Goal: Task Accomplishment & Management: Use online tool/utility

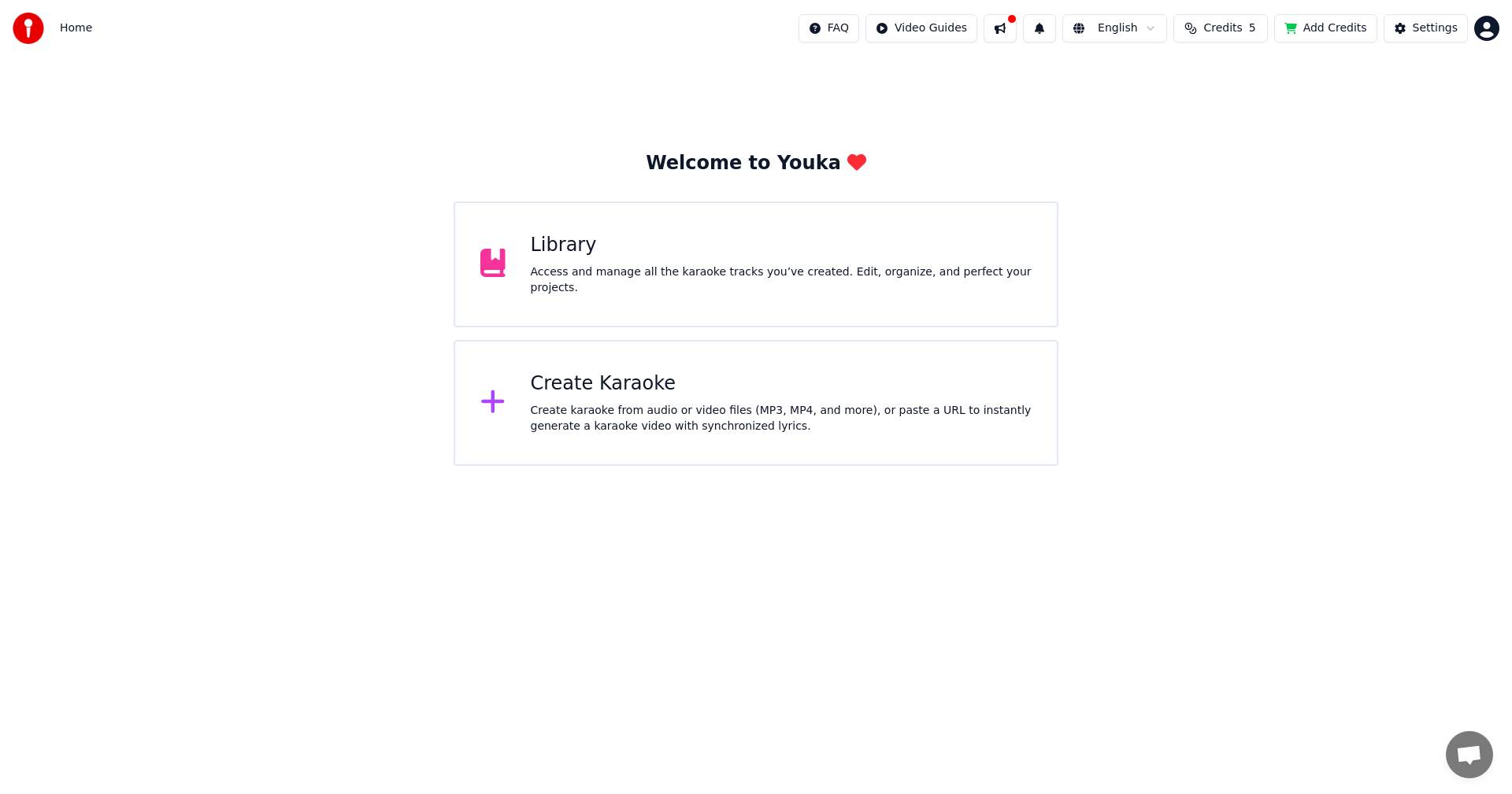
click at [1350, 172] on div "Welcome to Youka Library Access and manage all the karaoke tracks you’ve create…" at bounding box center [756, 261] width 1512 height 409
click at [552, 415] on div "Create karaoke from audio or video files (MP3, MP4, and more), or paste a URL t…" at bounding box center [782, 418] width 502 height 31
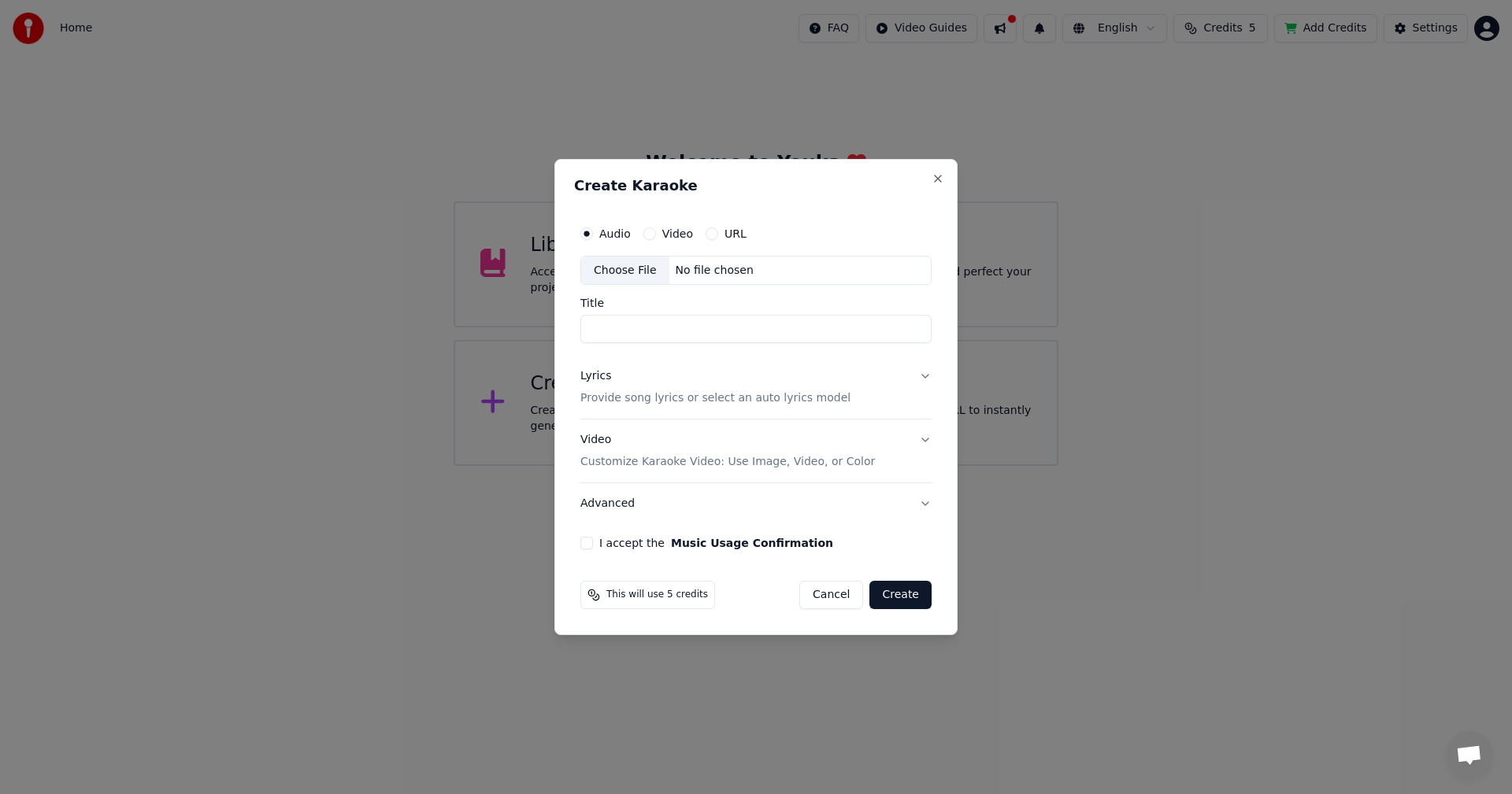
click at [620, 268] on div "Choose File" at bounding box center [626, 270] width 88 height 28
click at [630, 399] on p "Provide song lyrics or select an auto lyrics model" at bounding box center [716, 399] width 270 height 16
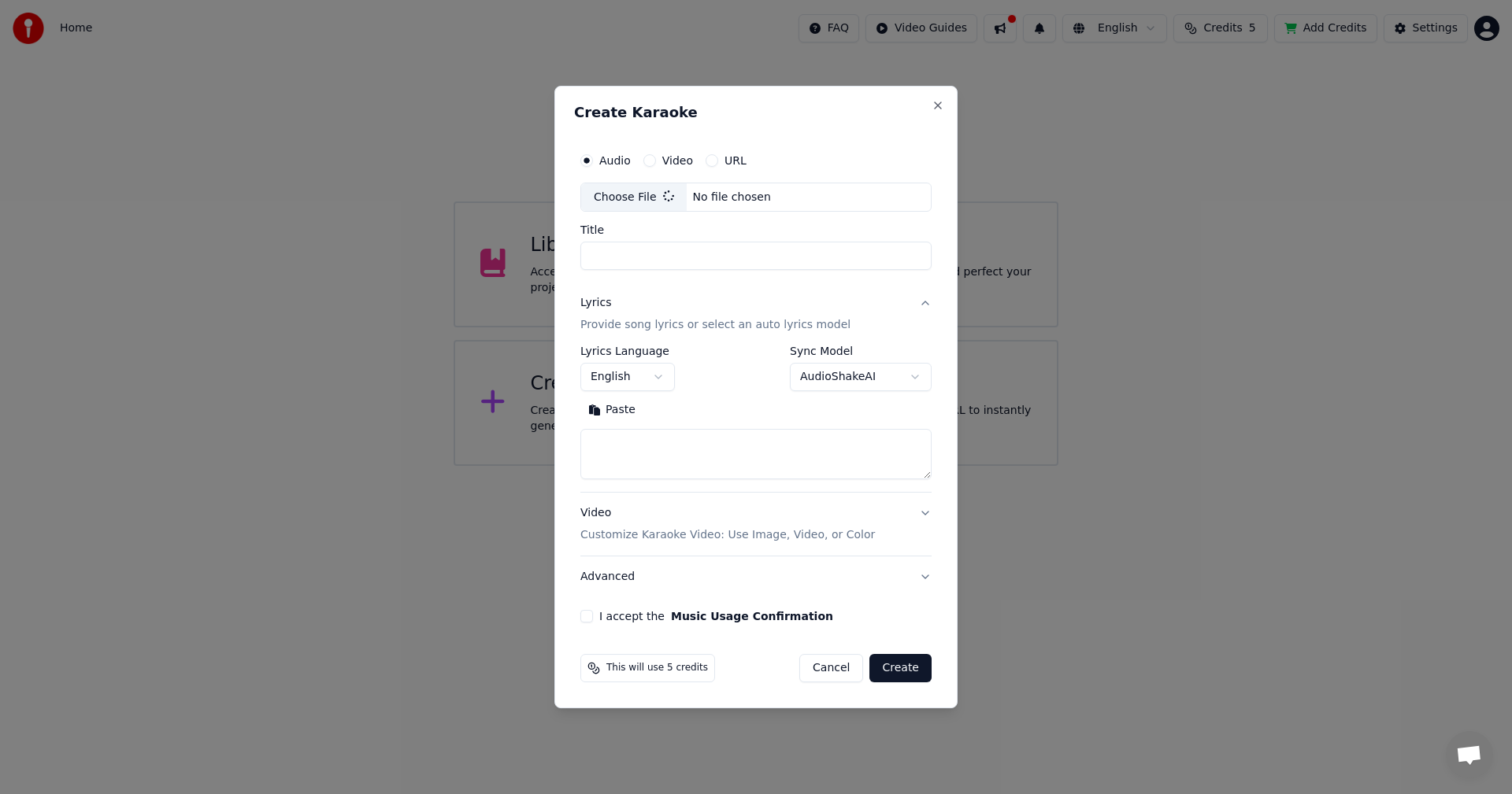
type input "**********"
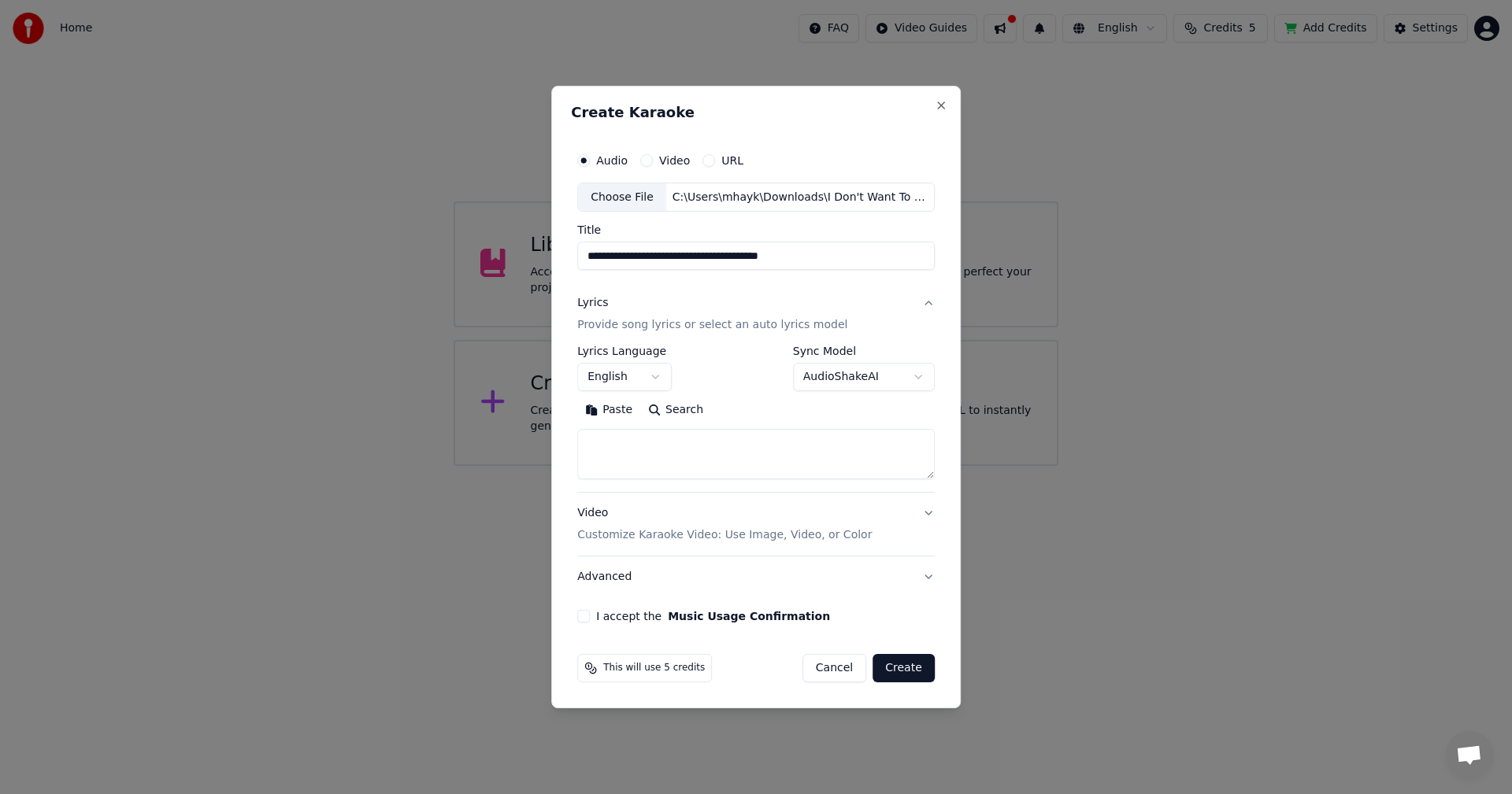
click at [706, 454] on textarea at bounding box center [756, 455] width 358 height 50
paste textarea "**********"
type textarea "**********"
click at [654, 542] on p "Customize Karaoke Video: Use Image, Video, or Color" at bounding box center [725, 536] width 294 height 16
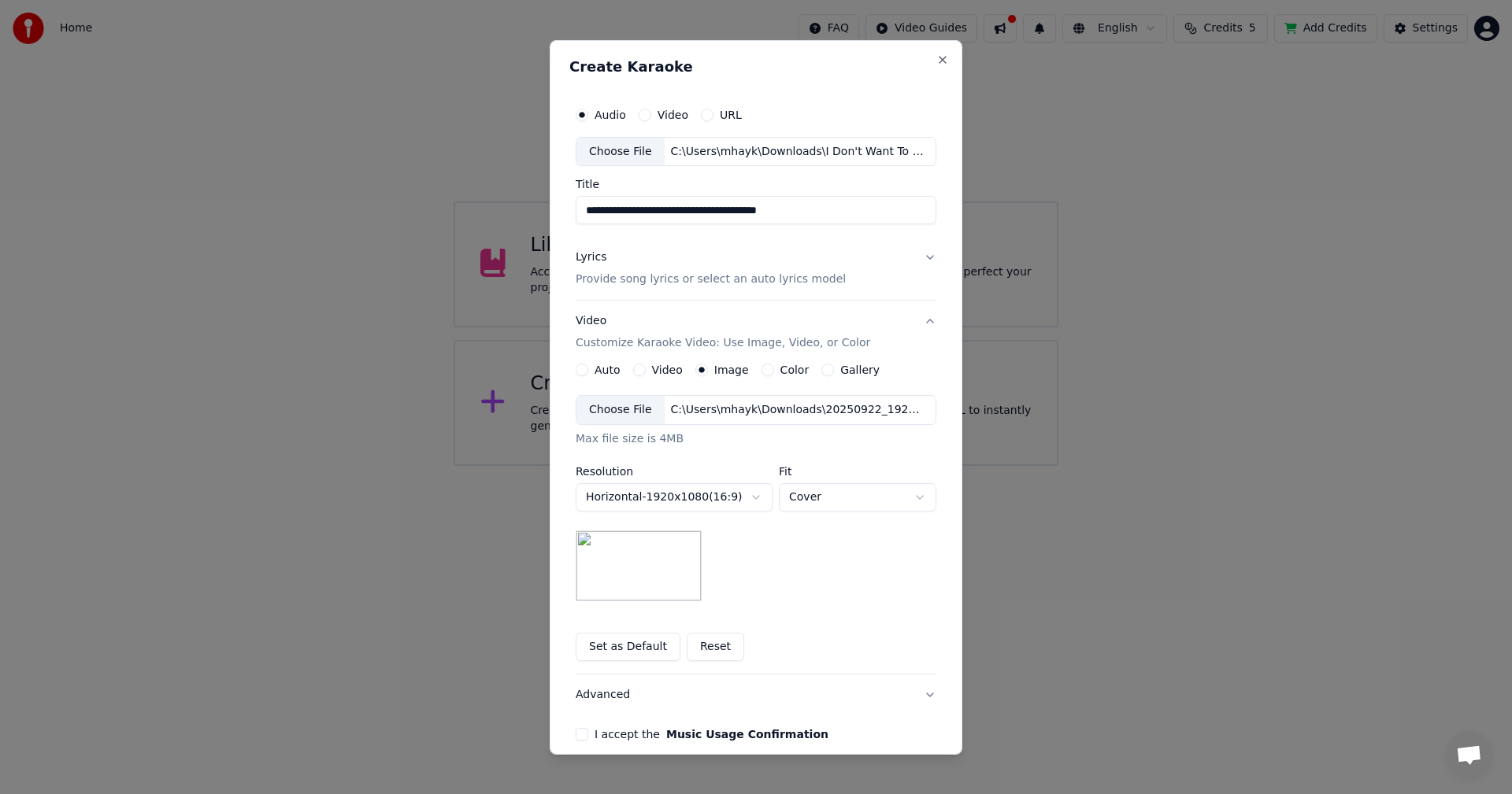
click at [617, 409] on div "Choose File" at bounding box center [621, 409] width 88 height 28
click at [690, 282] on p "Provide song lyrics or select an auto lyrics model" at bounding box center [711, 280] width 270 height 16
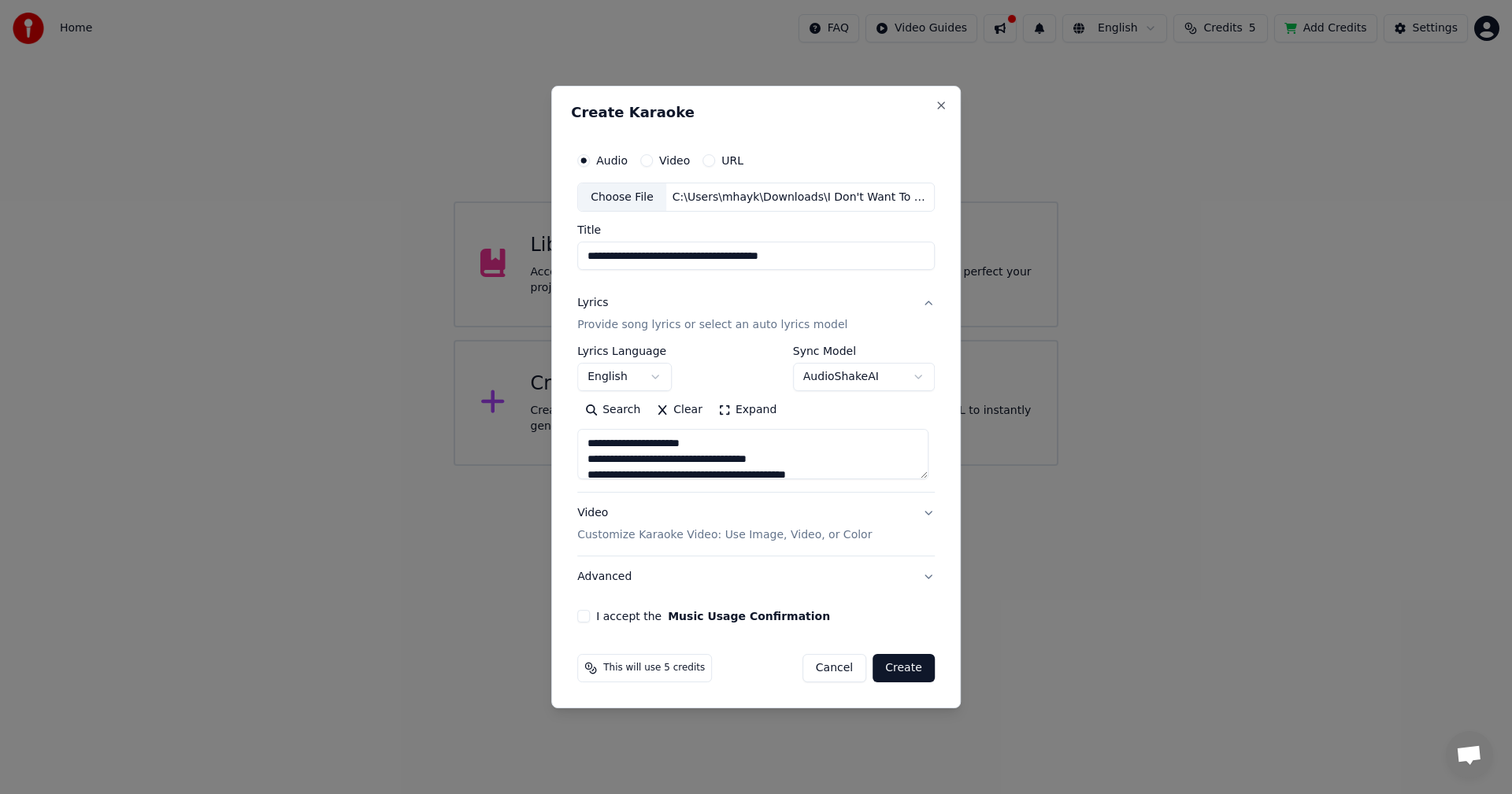
click at [590, 612] on button "I accept the Music Usage Confirmation" at bounding box center [584, 616] width 13 height 13
click at [902, 673] on button "Create" at bounding box center [904, 668] width 62 height 28
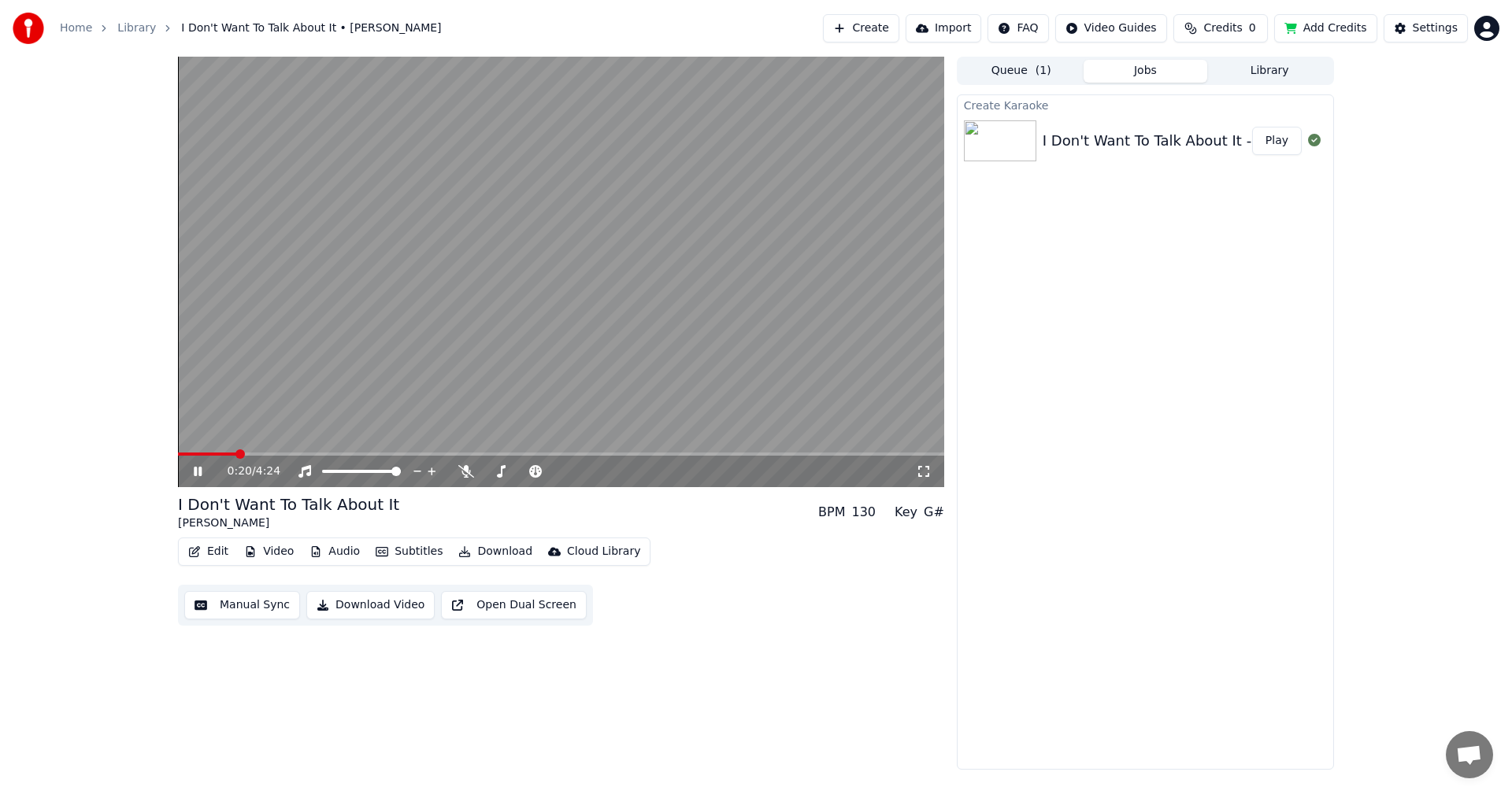
click at [234, 453] on span at bounding box center [207, 454] width 58 height 3
click at [225, 453] on span at bounding box center [207, 454] width 58 height 3
click at [361, 605] on button "Download Video" at bounding box center [370, 604] width 128 height 28
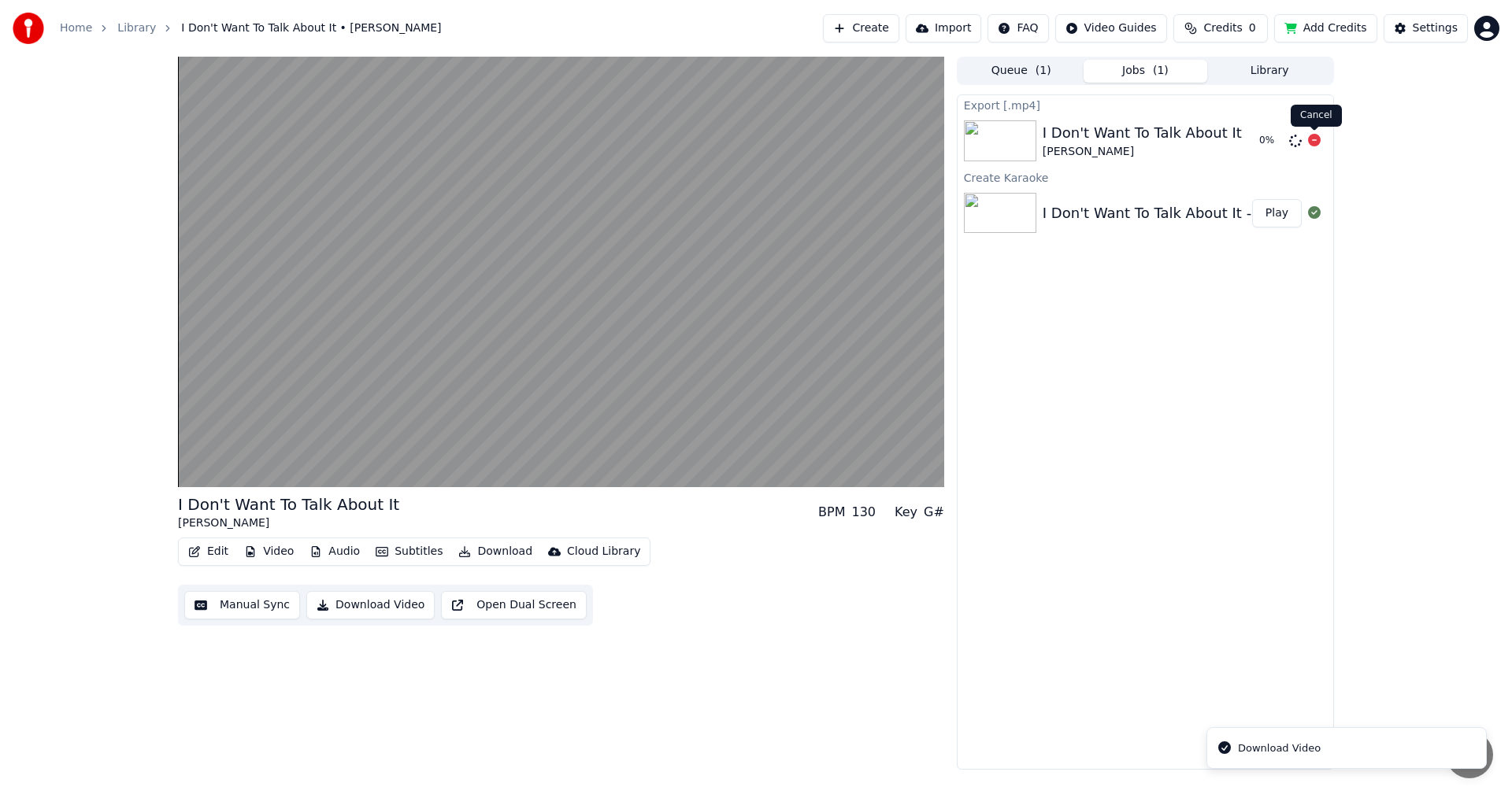
click at [1315, 139] on icon at bounding box center [1314, 140] width 13 height 13
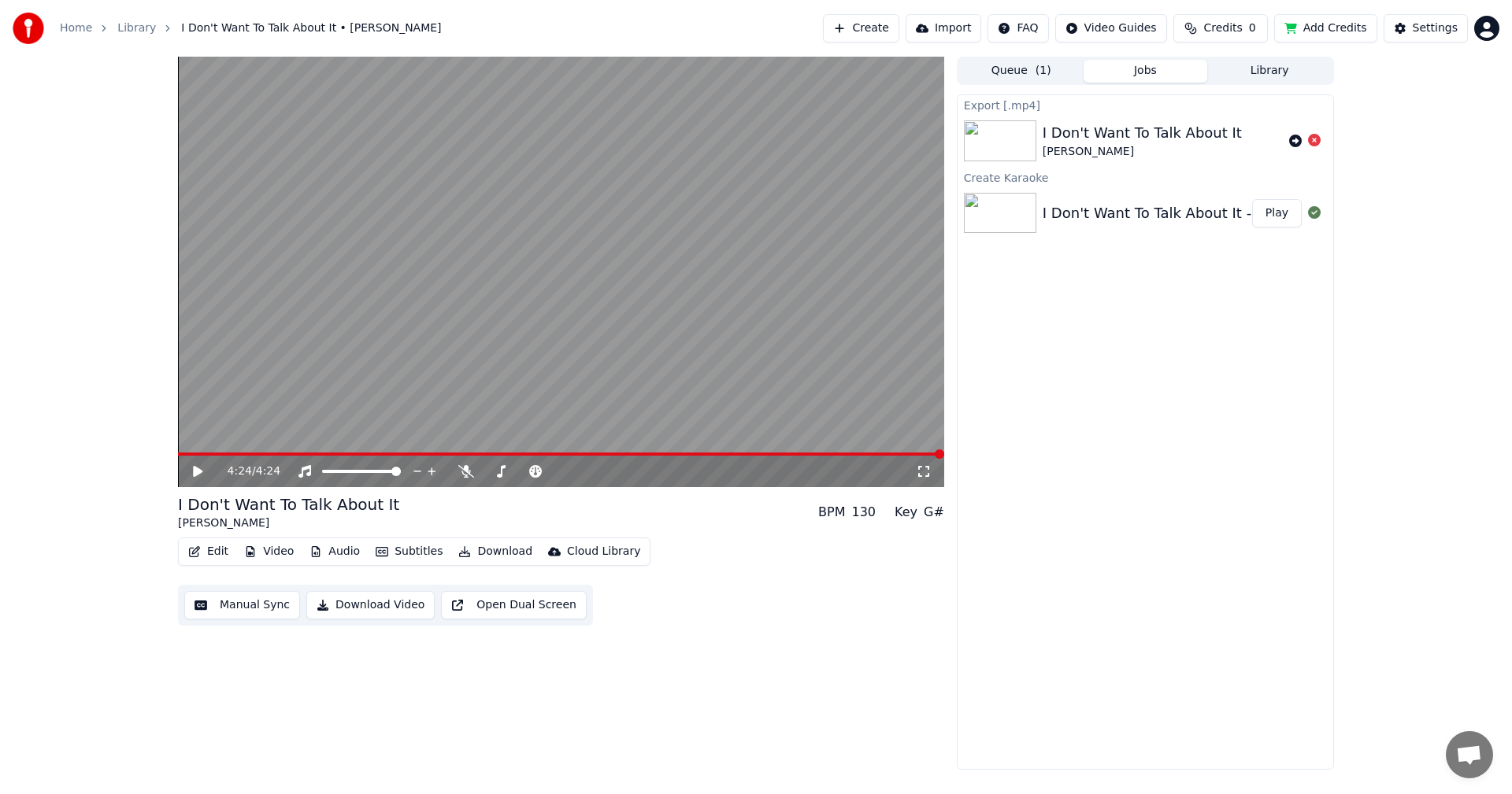
click at [410, 554] on button "Subtitles" at bounding box center [409, 552] width 79 height 22
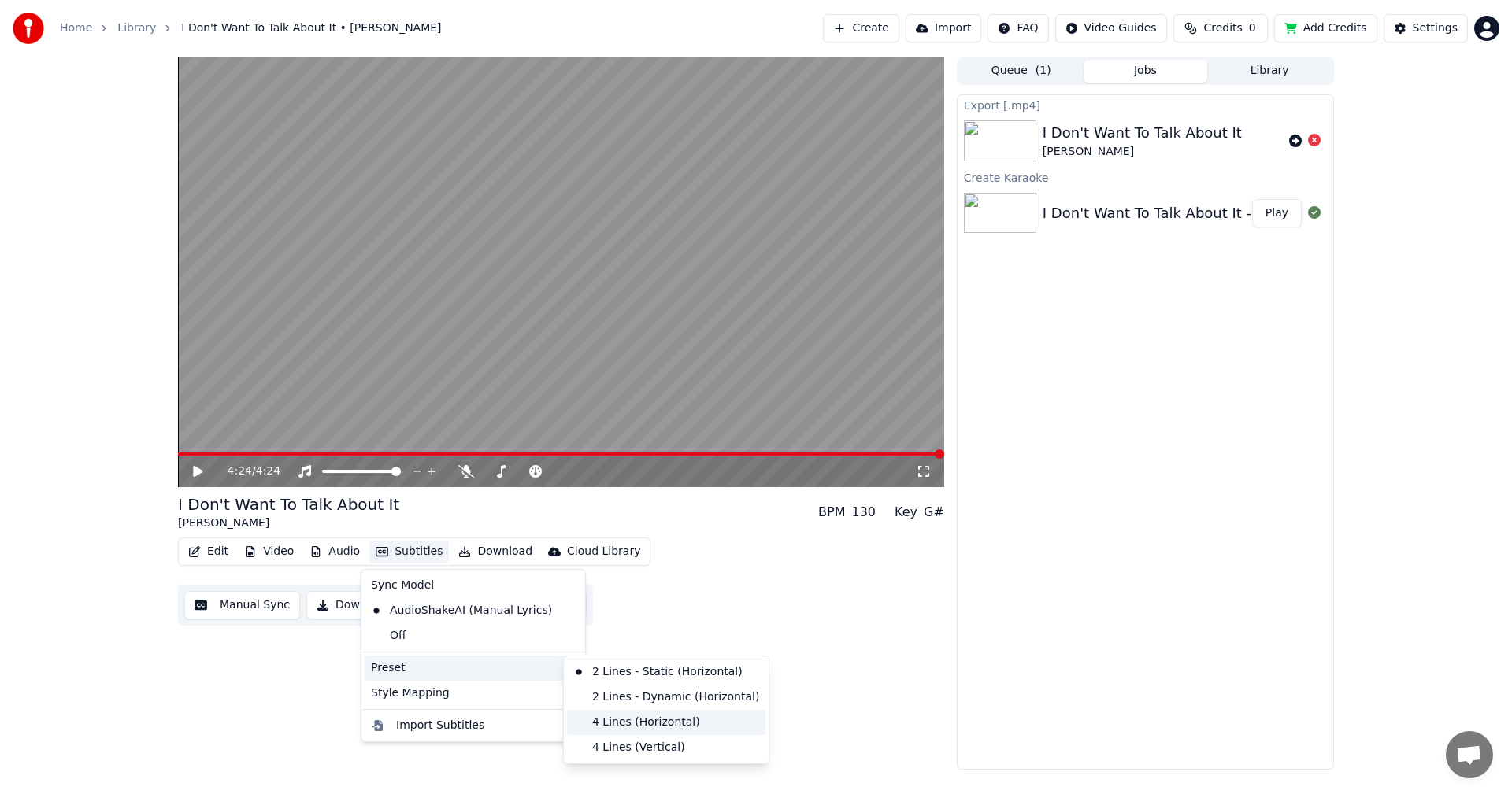
click at [640, 722] on div "4 Lines (Horizontal)" at bounding box center [666, 723] width 198 height 26
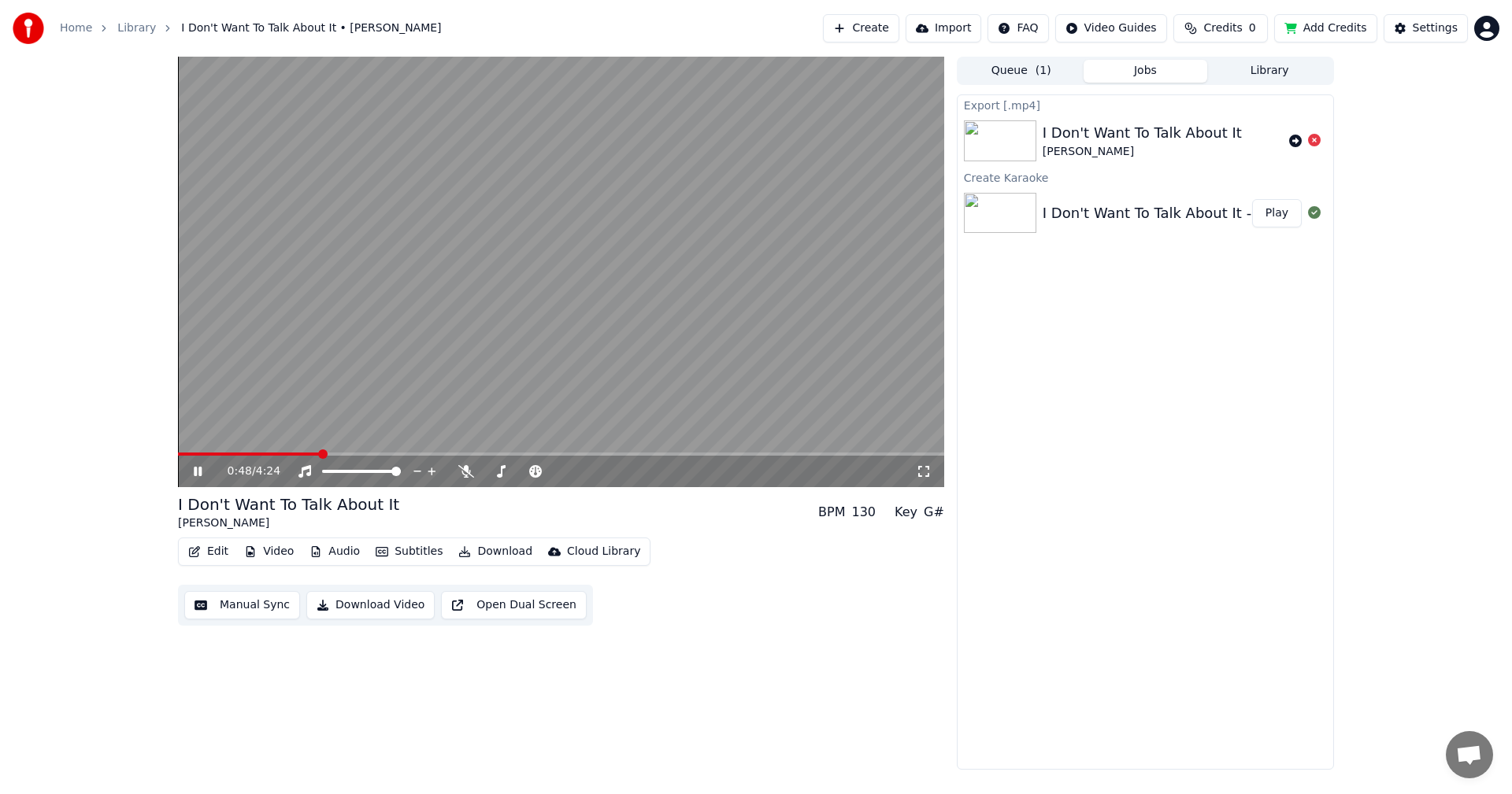
click at [205, 467] on icon at bounding box center [209, 472] width 37 height 13
click at [238, 602] on button "Manual Sync" at bounding box center [242, 604] width 116 height 28
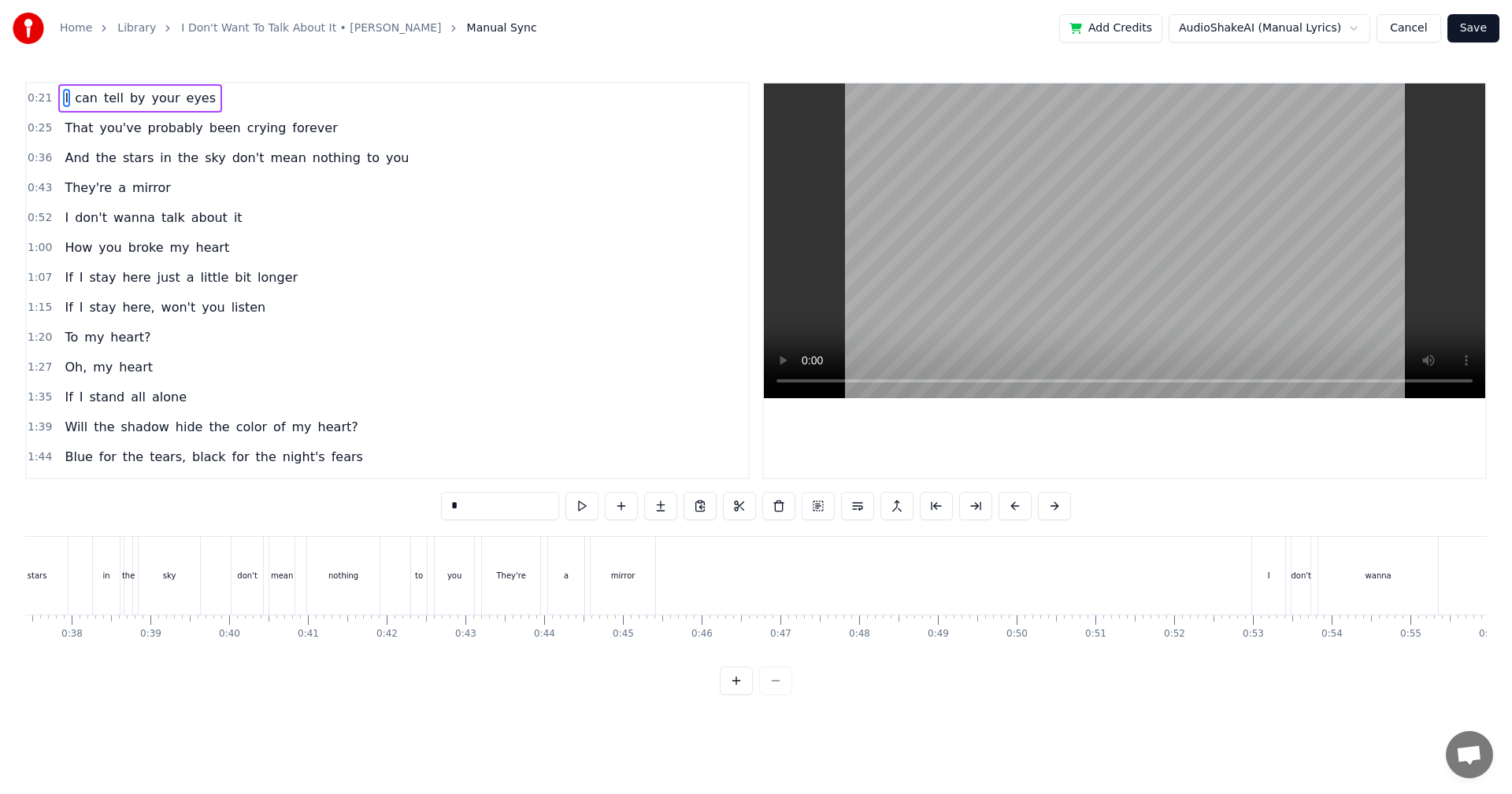
scroll to position [0, 2935]
click at [498, 573] on div "They're" at bounding box center [522, 575] width 58 height 78
type input "*******"
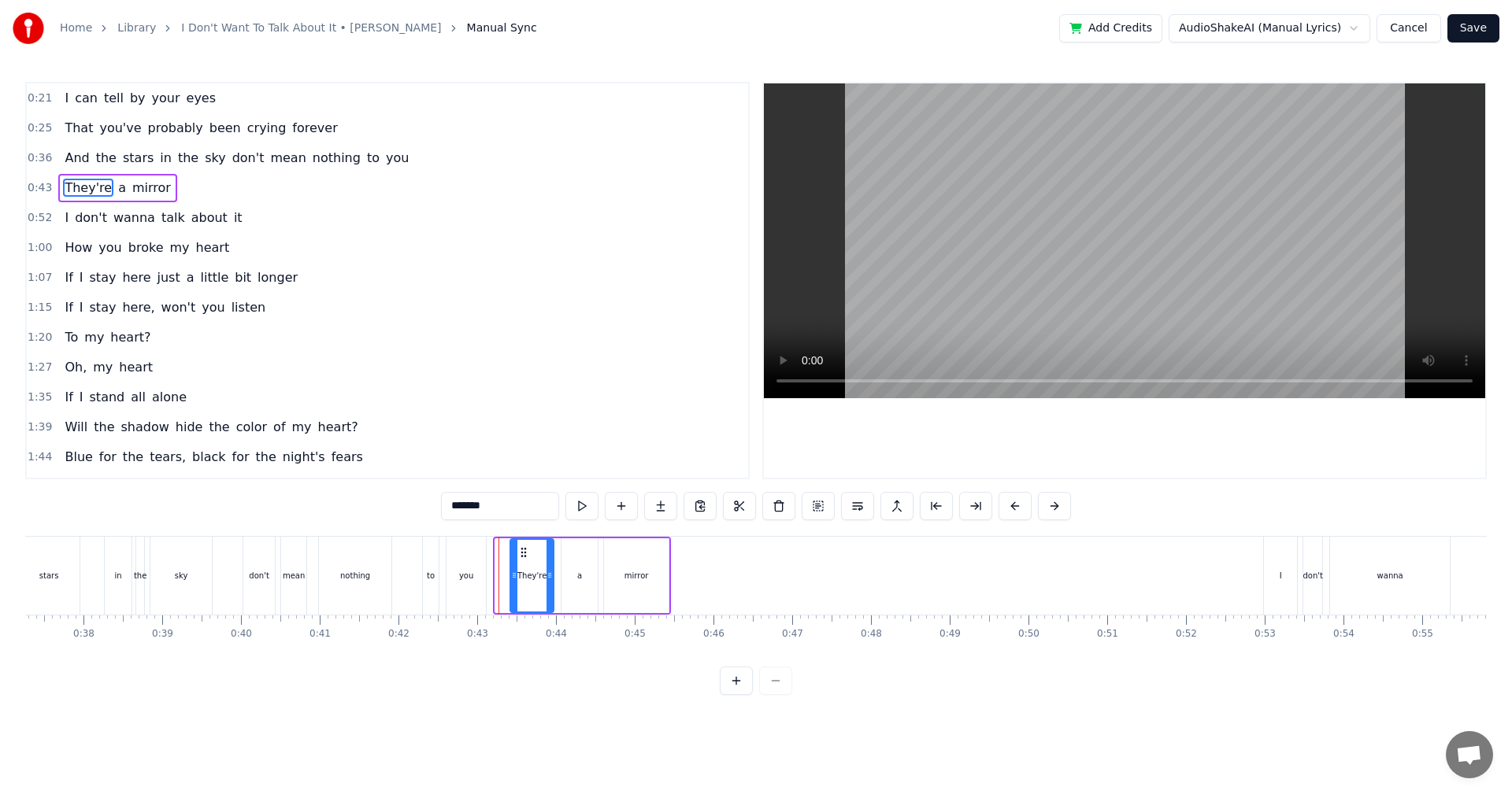
drag, startPoint x: 497, startPoint y: 582, endPoint x: 512, endPoint y: 583, distance: 15.0
click at [512, 583] on div at bounding box center [514, 576] width 6 height 72
click at [559, 587] on div at bounding box center [558, 576] width 6 height 72
drag, startPoint x: 512, startPoint y: 587, endPoint x: 522, endPoint y: 587, distance: 10.0
click at [522, 587] on div at bounding box center [524, 576] width 6 height 72
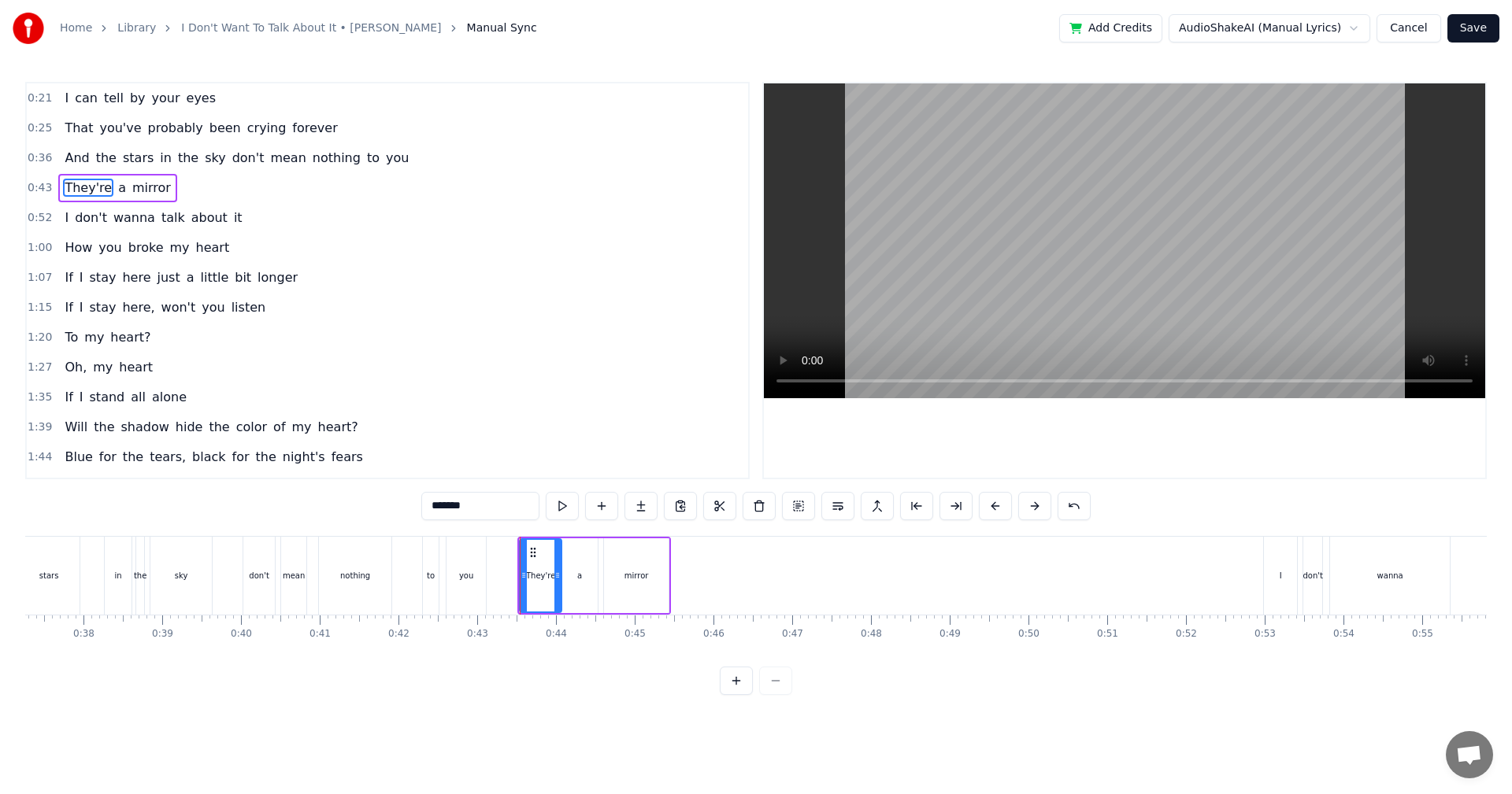
click at [98, 546] on div "And the stars in the sky don't mean nothing to you" at bounding box center [223, 575] width 534 height 78
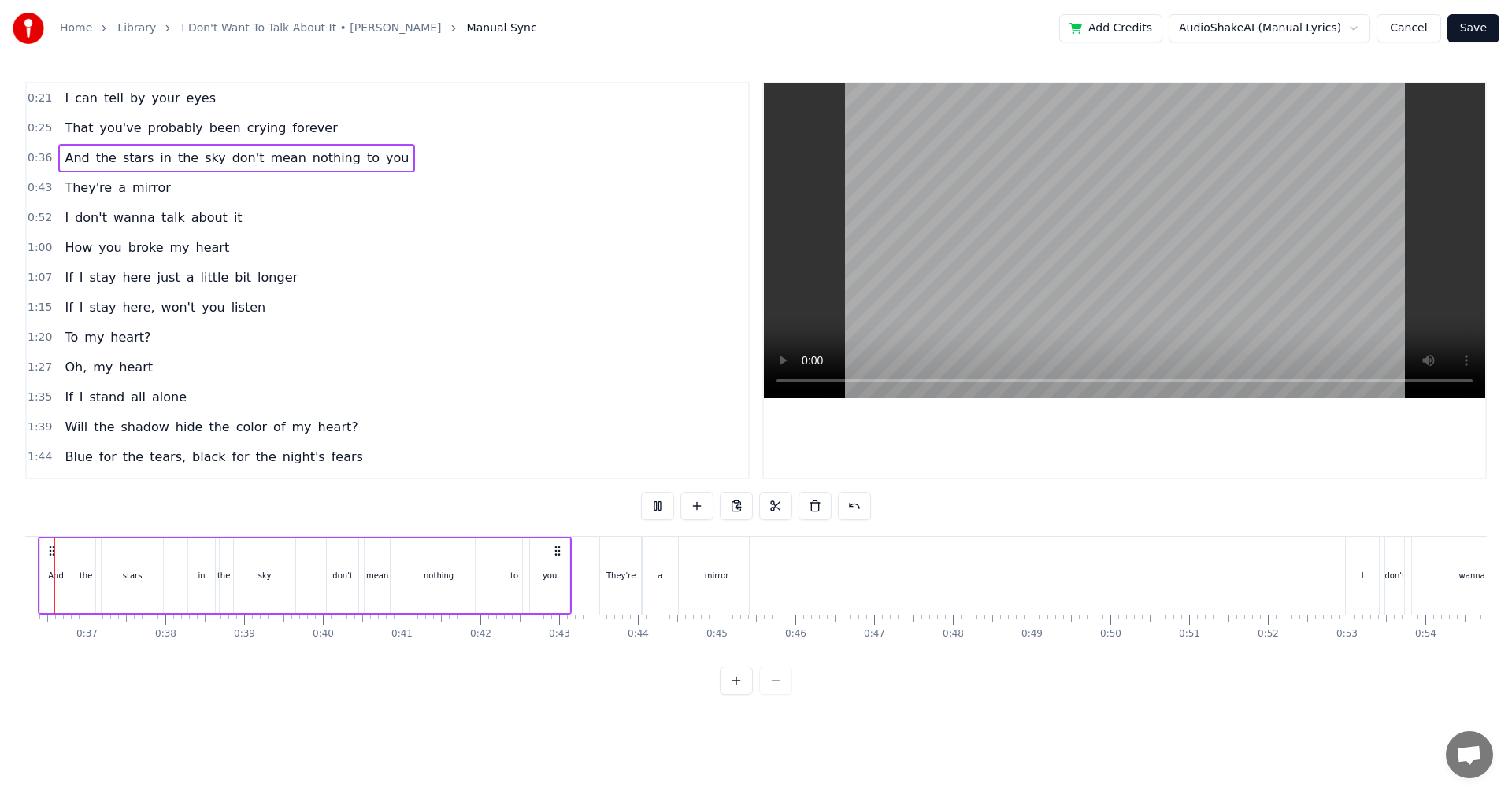
scroll to position [0, 2786]
click at [586, 524] on div "0:21 I can tell by your eyes 0:25 That you've probably been crying forever 0:36…" at bounding box center [756, 388] width 1462 height 613
click at [552, 534] on div "0:21 I can tell by your eyes 0:25 That you've probably been crying forever 0:36…" at bounding box center [756, 388] width 1462 height 613
click at [548, 525] on div "0:21 I can tell by your eyes 0:25 That you've probably been crying forever 0:36…" at bounding box center [756, 388] width 1462 height 613
click at [1480, 18] on button "Save" at bounding box center [1474, 28] width 52 height 28
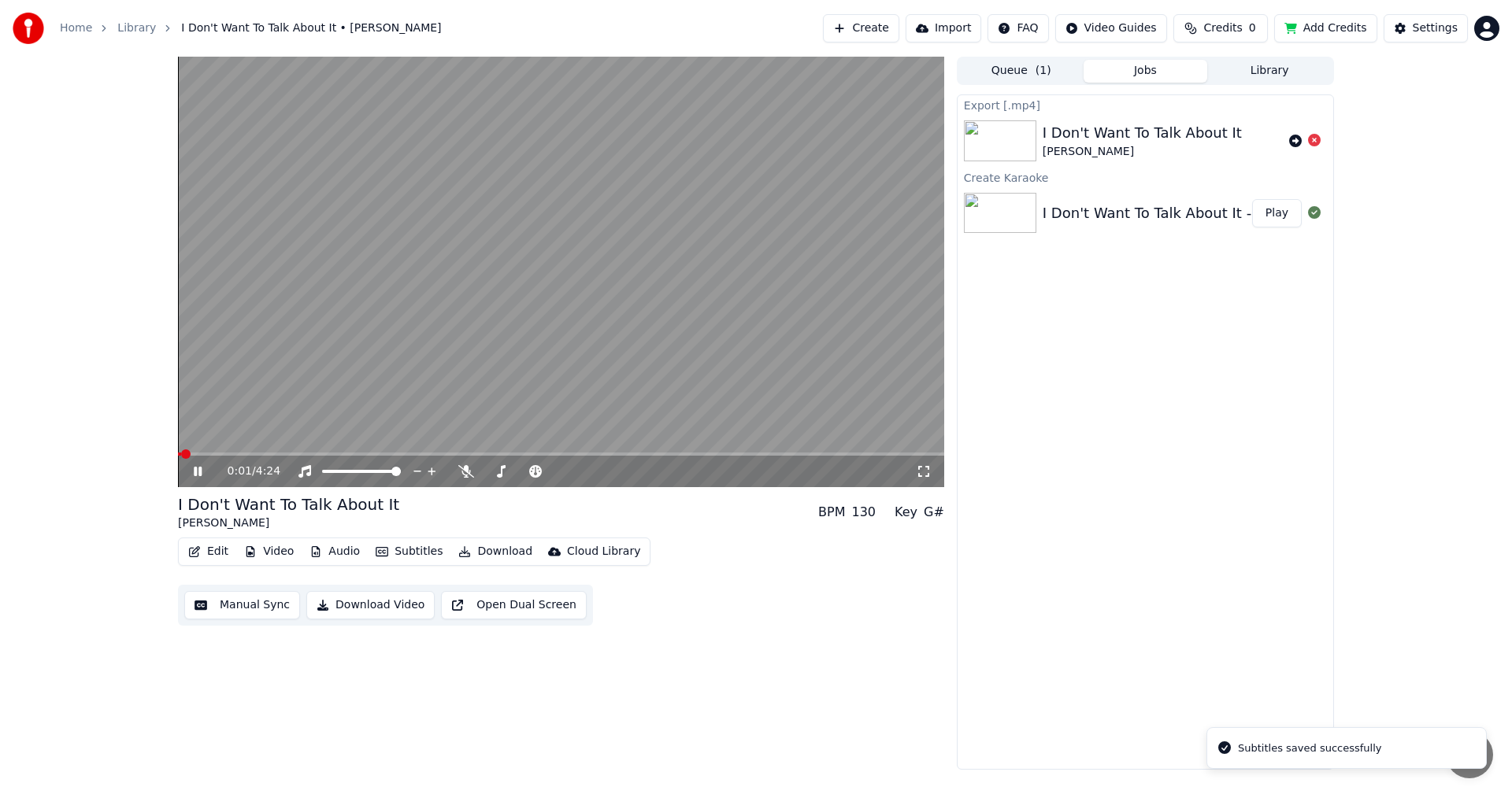
click at [259, 455] on span at bounding box center [562, 454] width 766 height 3
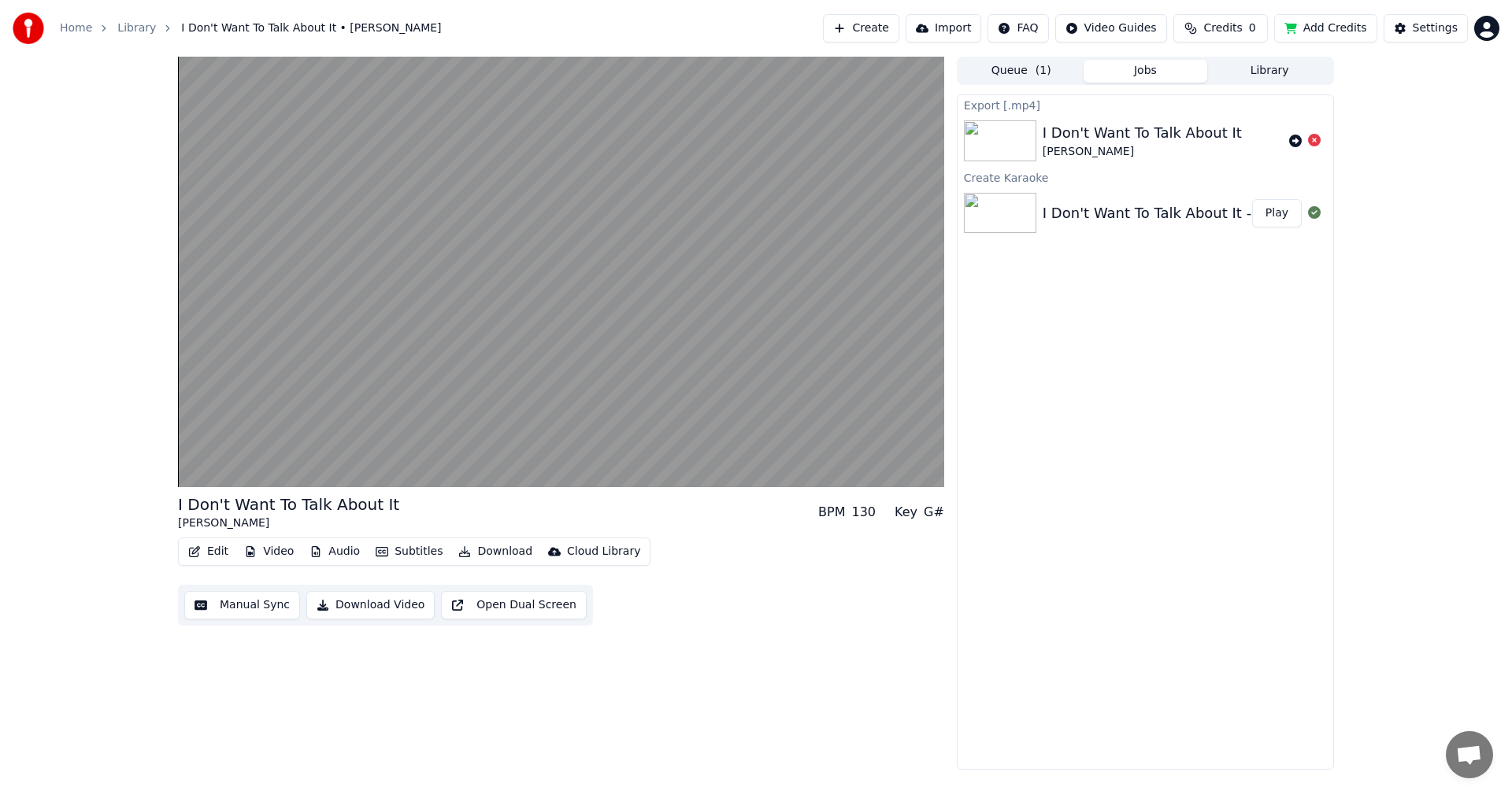
click at [381, 611] on button "Download Video" at bounding box center [370, 604] width 128 height 28
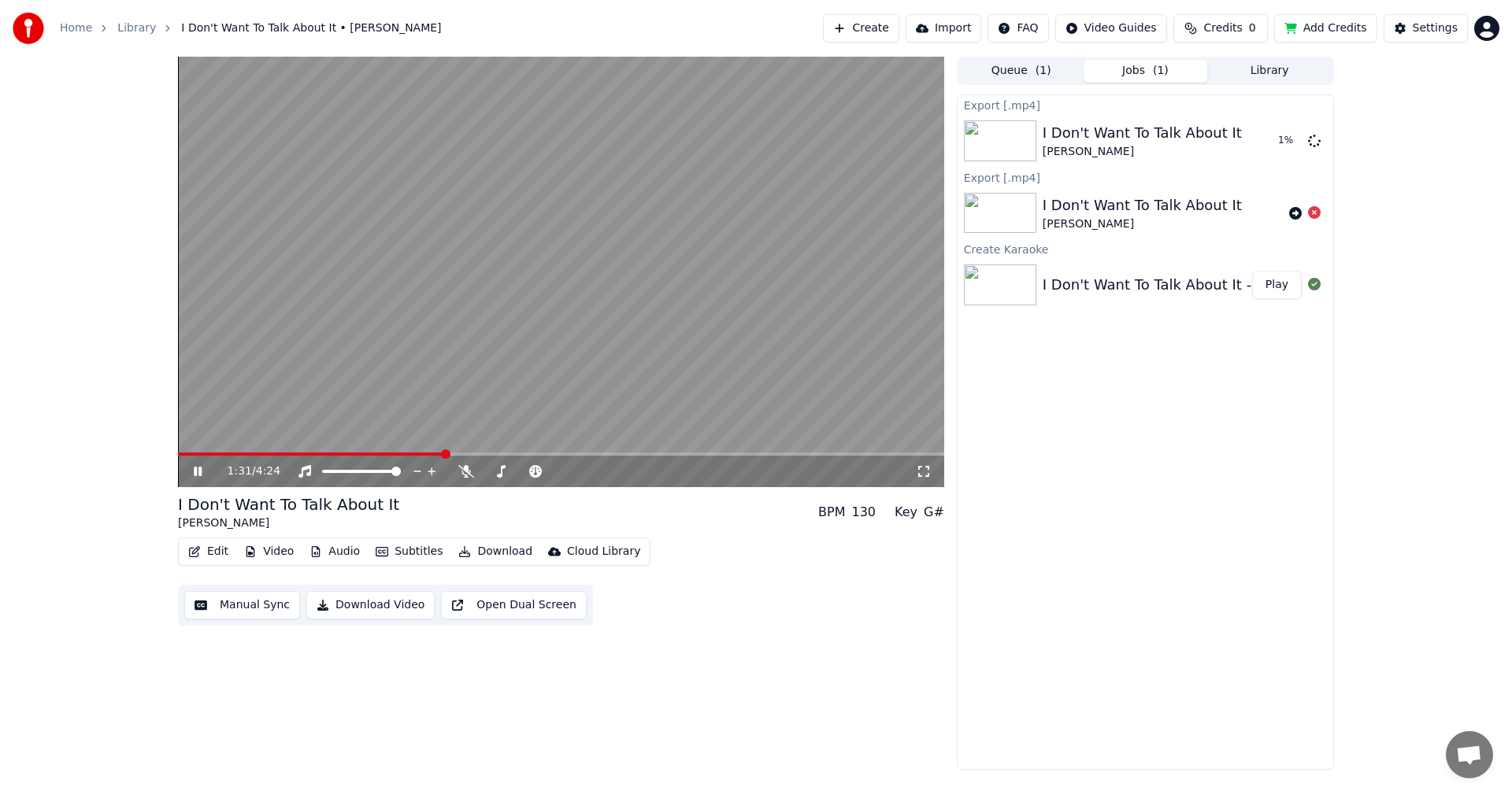
click at [197, 471] on icon at bounding box center [198, 472] width 8 height 10
click at [193, 469] on icon at bounding box center [209, 472] width 37 height 13
click at [642, 333] on video at bounding box center [562, 272] width 766 height 431
